Goal: Browse casually: Explore the website without a specific task or goal

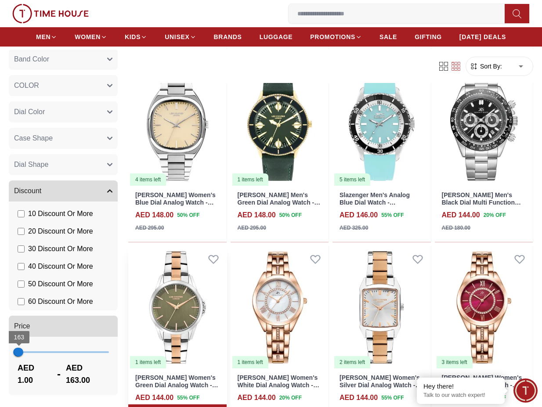
scroll to position [1515, 0]
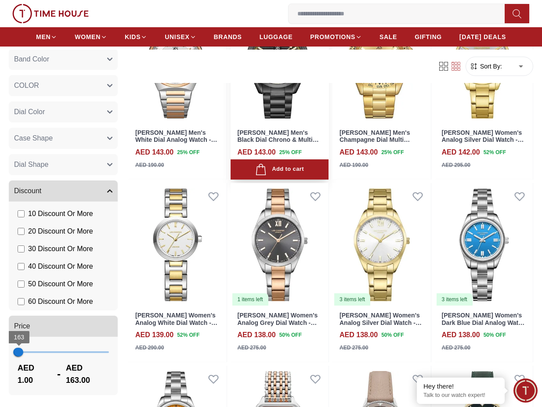
scroll to position [2503, 0]
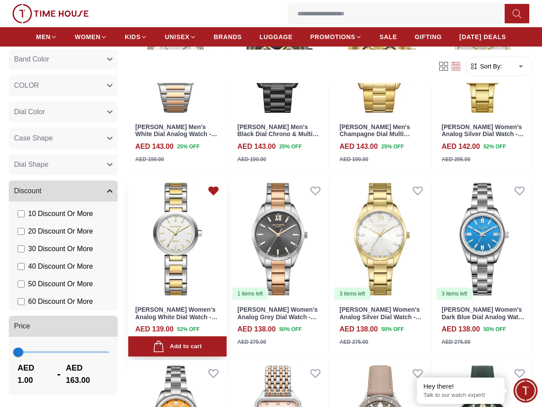
click at [215, 186] on icon at bounding box center [213, 190] width 12 height 12
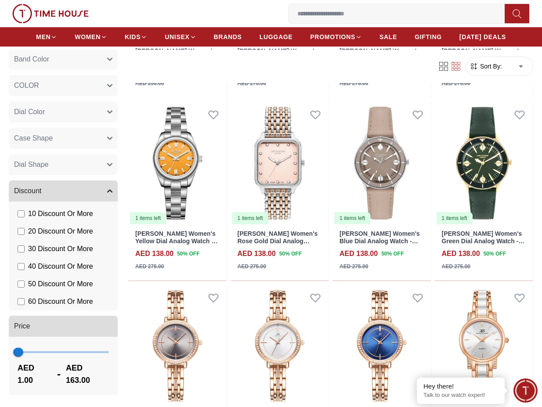
scroll to position [2766, 0]
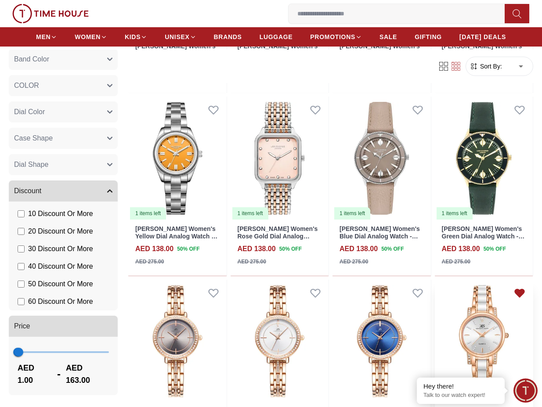
click at [517, 296] on icon at bounding box center [519, 293] width 12 height 12
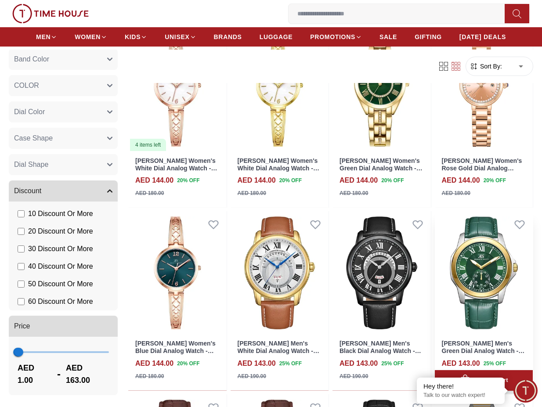
scroll to position [1910, 0]
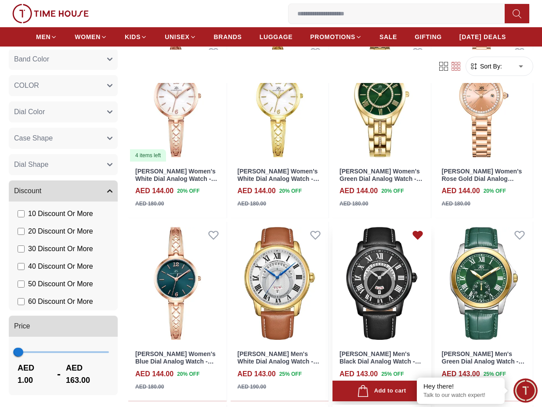
click at [422, 234] on icon at bounding box center [417, 235] width 9 height 8
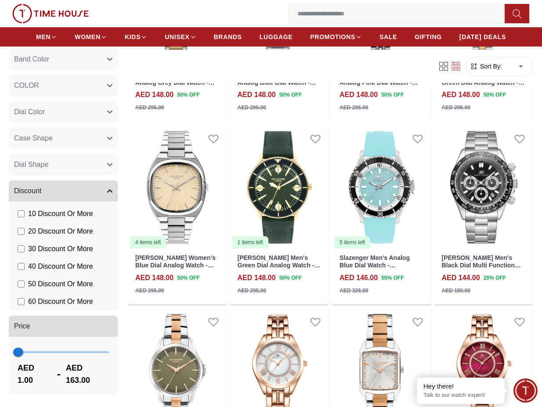
scroll to position [1449, 0]
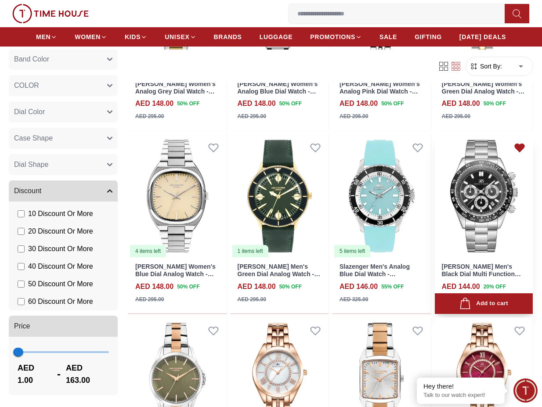
click at [515, 146] on icon at bounding box center [519, 148] width 9 height 8
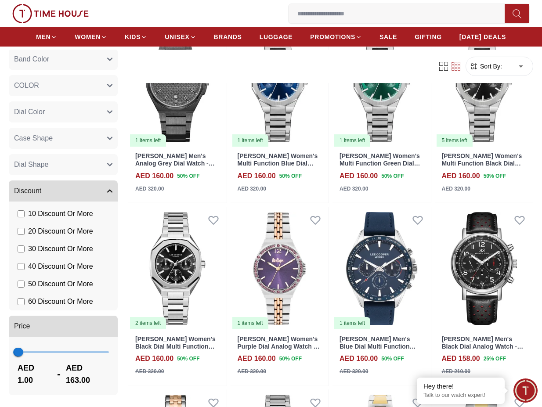
scroll to position [461, 0]
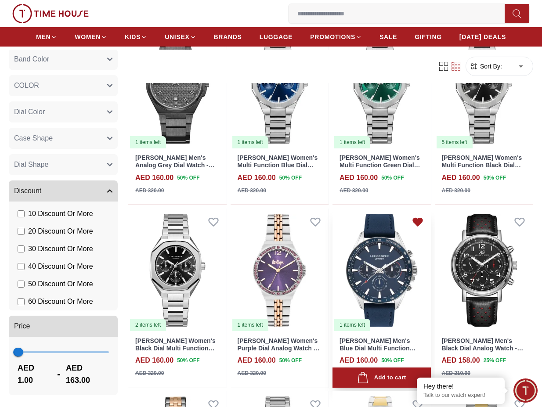
click at [419, 223] on icon at bounding box center [417, 222] width 9 height 8
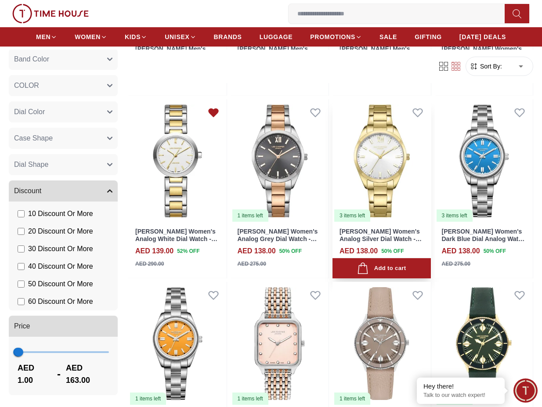
scroll to position [2569, 0]
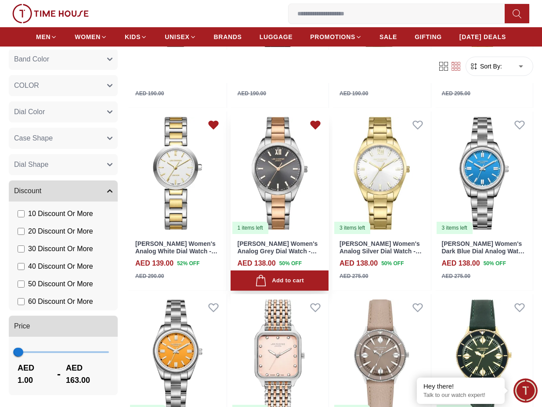
click at [313, 130] on icon at bounding box center [315, 125] width 12 height 12
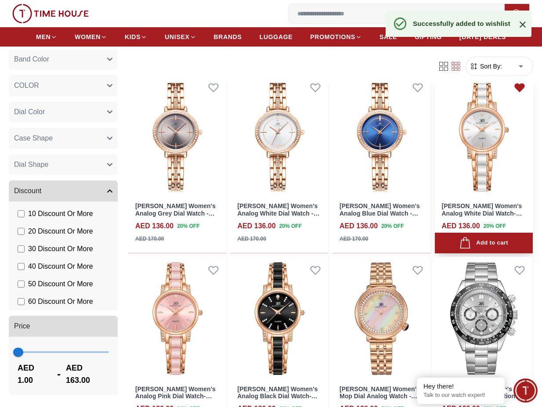
scroll to position [3030, 0]
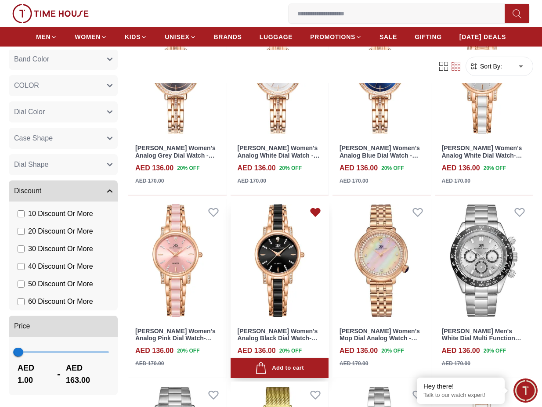
click at [311, 214] on icon at bounding box center [315, 212] width 12 height 12
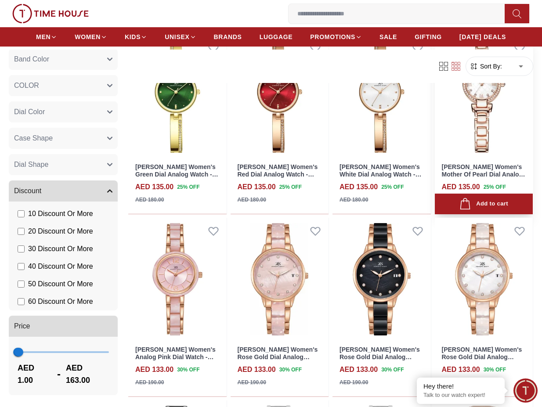
scroll to position [4215, 0]
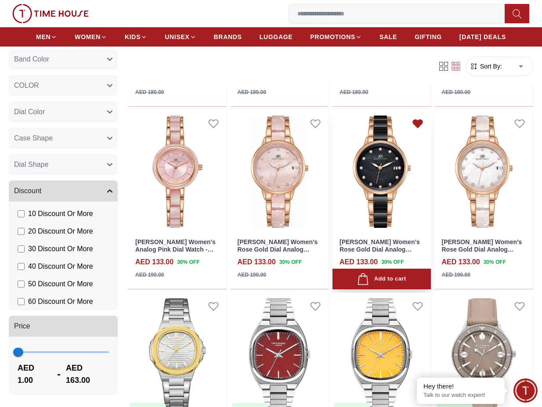
click at [419, 124] on icon at bounding box center [417, 124] width 9 height 8
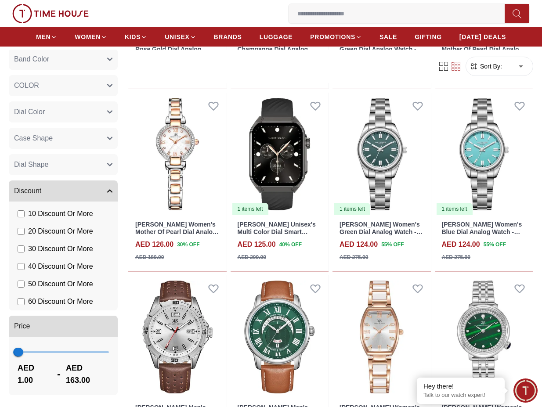
scroll to position [6520, 0]
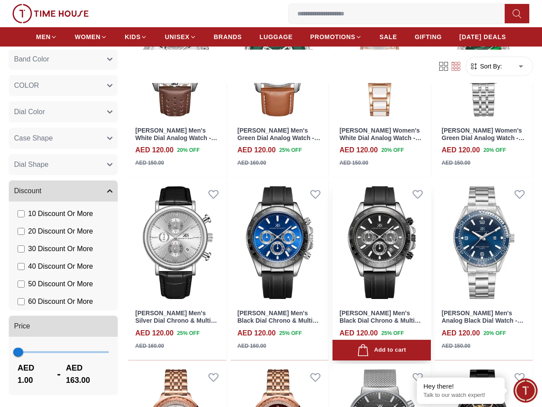
drag, startPoint x: 415, startPoint y: 193, endPoint x: 395, endPoint y: 202, distance: 22.2
click at [412, 195] on icon at bounding box center [417, 194] width 12 height 12
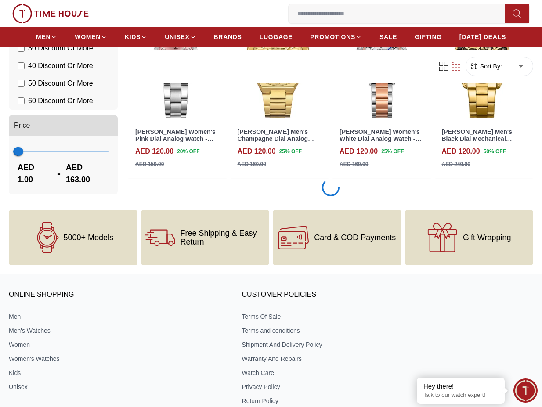
scroll to position [7443, 0]
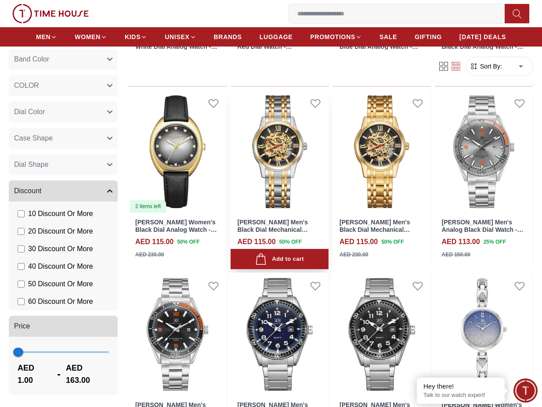
scroll to position [8299, 0]
